Goal: Information Seeking & Learning: Learn about a topic

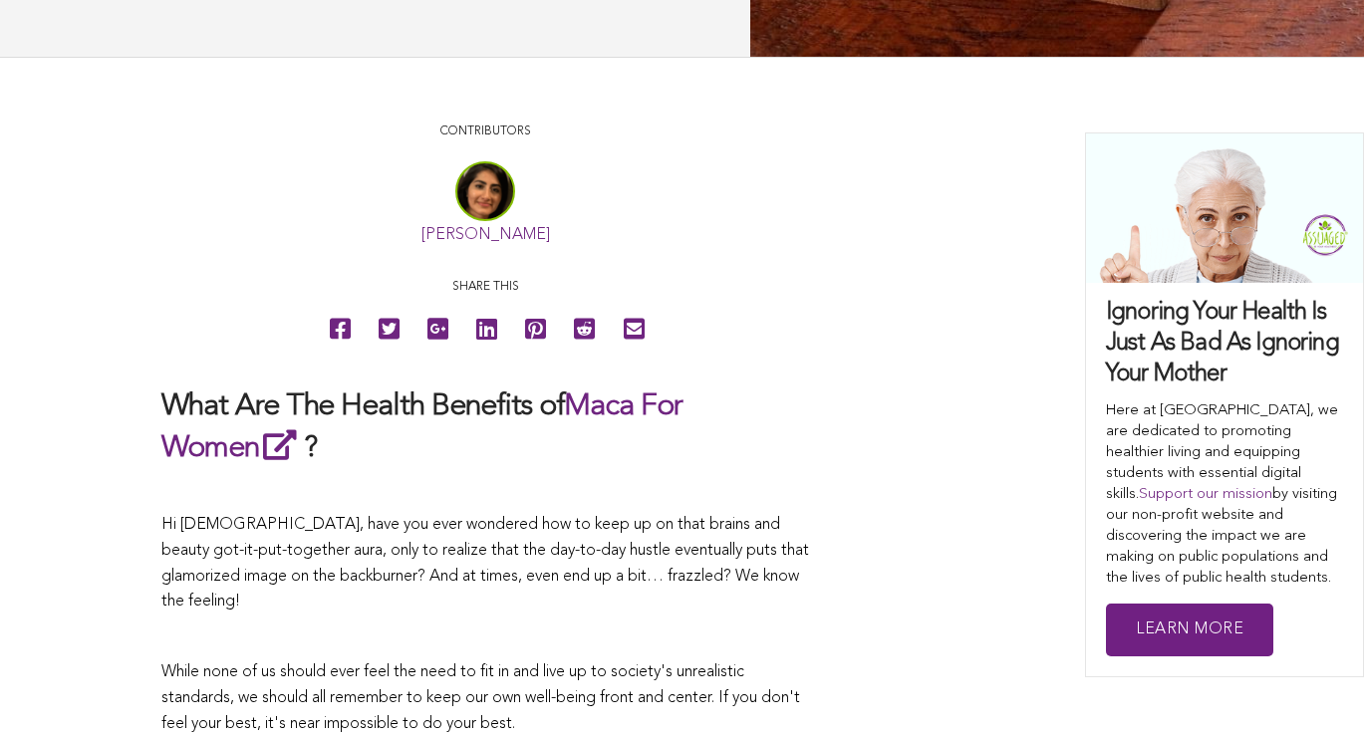
click at [422, 243] on link "[PERSON_NAME]" at bounding box center [486, 235] width 129 height 16
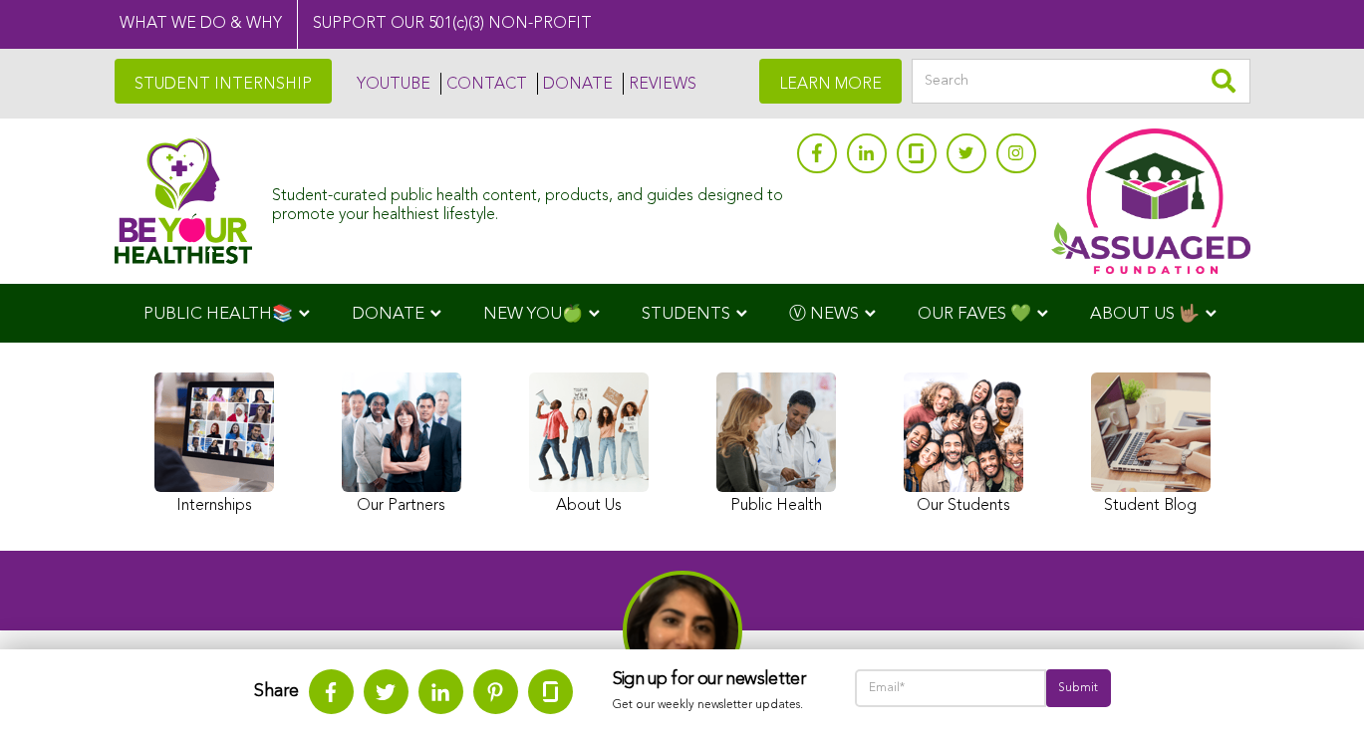
click at [115, 196] on img at bounding box center [184, 201] width 139 height 127
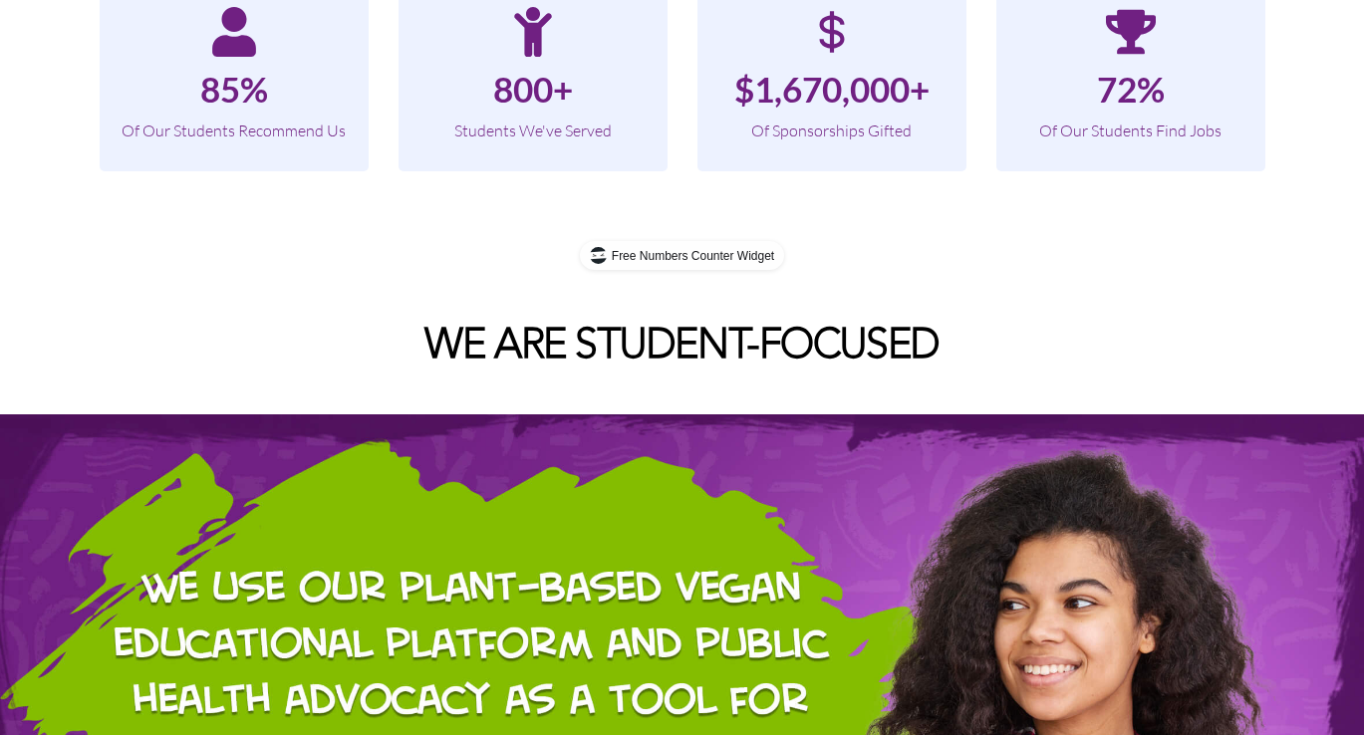
scroll to position [1943, 0]
